Goal: Transaction & Acquisition: Subscribe to service/newsletter

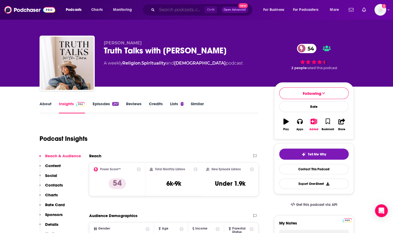
click at [163, 8] on input "Search podcasts, credits, & more..." at bounding box center [181, 10] width 48 height 8
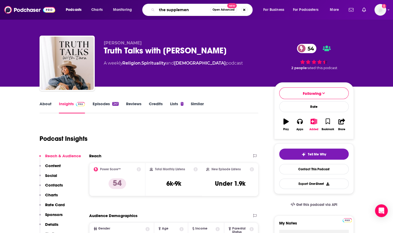
type input "the supplement"
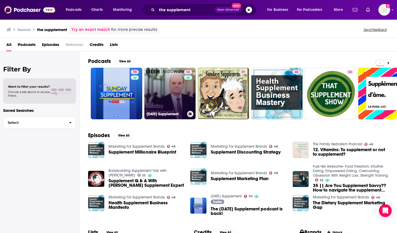
click at [159, 97] on link "52 [DATE] Supplement" at bounding box center [169, 93] width 51 height 51
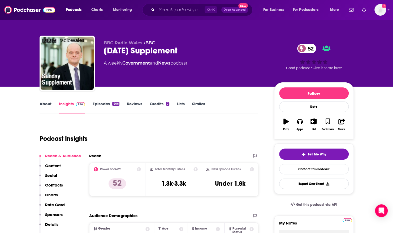
click at [48, 104] on link "About" at bounding box center [46, 107] width 12 height 12
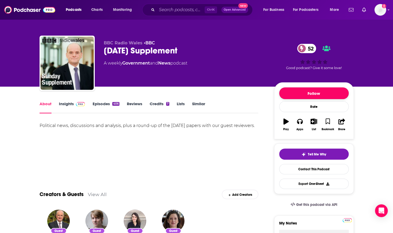
click at [285, 91] on button "Follow" at bounding box center [314, 93] width 70 height 12
